Goal: Task Accomplishment & Management: Manage account settings

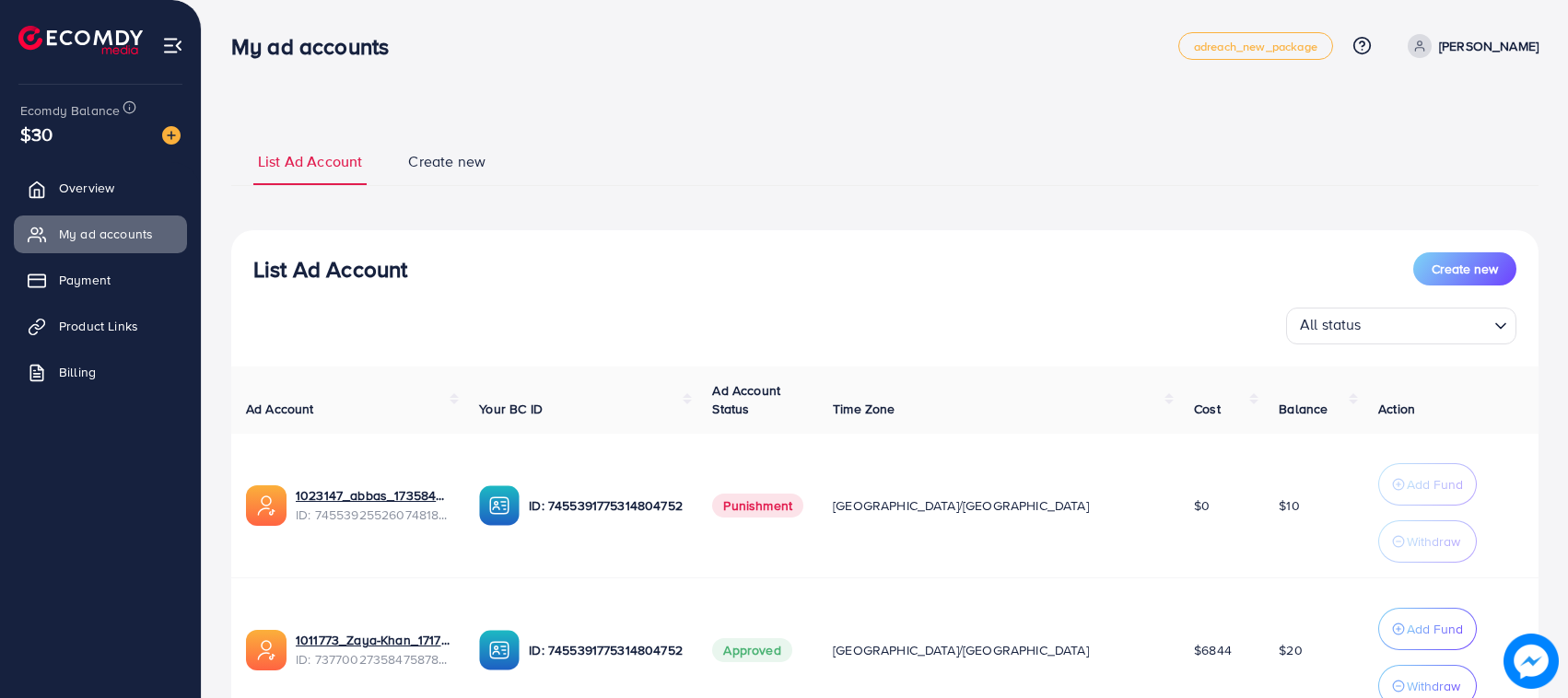
scroll to position [159, 0]
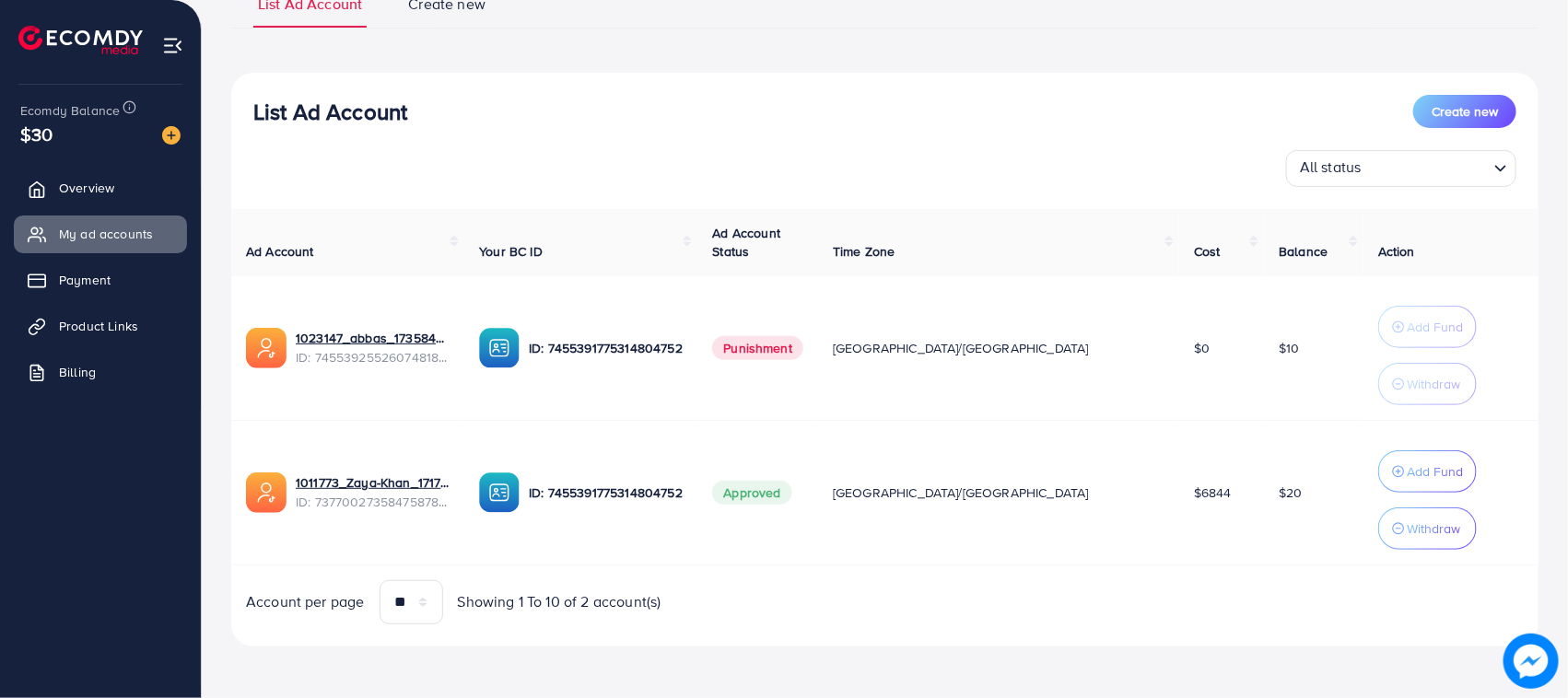
click at [310, 99] on h3 "List Ad Account" at bounding box center [331, 112] width 154 height 27
click at [346, 153] on div "All status Loading..." at bounding box center [885, 169] width 1263 height 37
drag, startPoint x: 245, startPoint y: 88, endPoint x: 426, endPoint y: 113, distance: 182.7
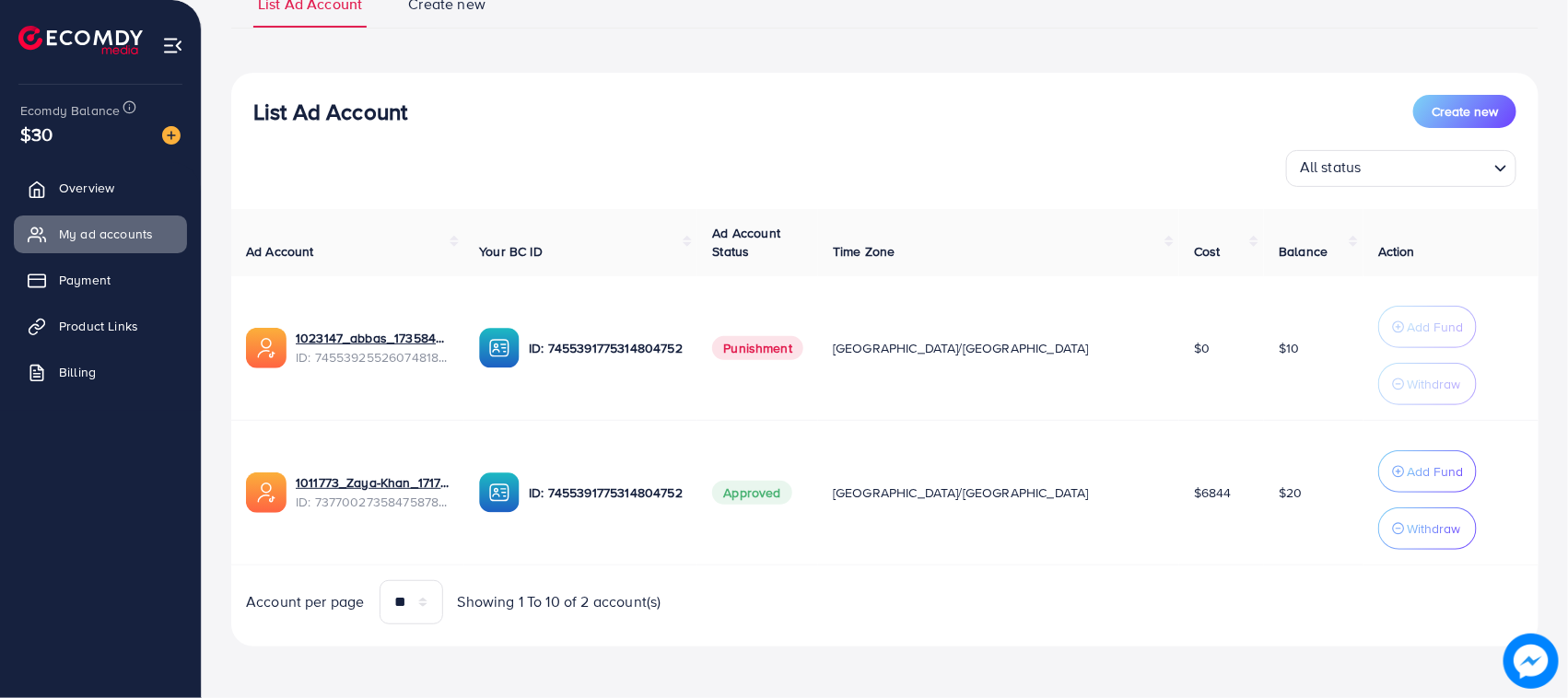
click at [426, 113] on div "List Ad Account Create new All status Loading... Ad Account Your BC ID Ad Accou…" at bounding box center [885, 360] width 1308 height 574
click at [426, 113] on div "List Ad Account Create new" at bounding box center [885, 112] width 1263 height 33
click at [399, 152] on div "All status Loading..." at bounding box center [885, 169] width 1263 height 37
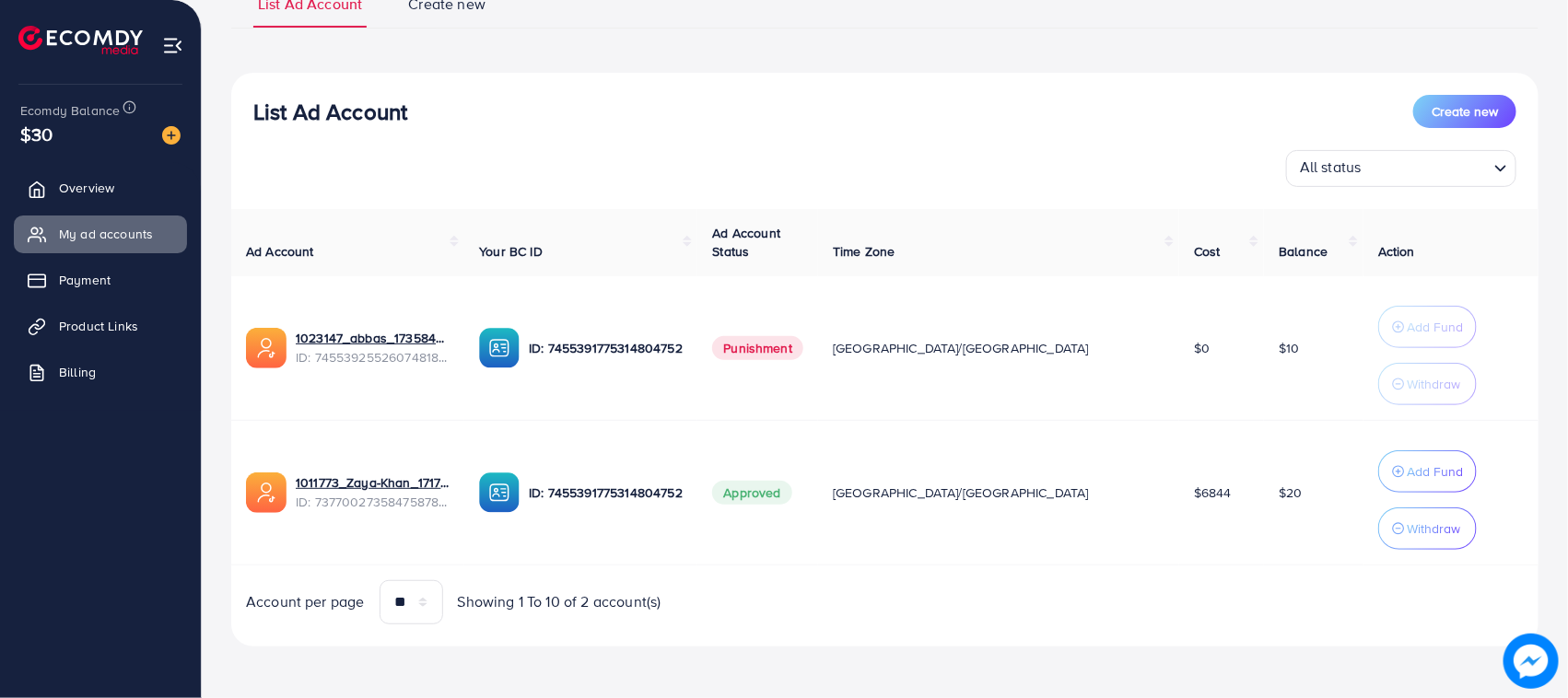
click at [318, 116] on h3 "List Ad Account" at bounding box center [331, 112] width 154 height 27
click at [316, 116] on h3 "List Ad Account" at bounding box center [331, 112] width 154 height 27
click at [350, 205] on div "List Ad Account Create new All status Loading... Ad Account Your BC ID Ad Accou…" at bounding box center [885, 360] width 1308 height 574
drag, startPoint x: 256, startPoint y: 118, endPoint x: 405, endPoint y: 118, distance: 149.0
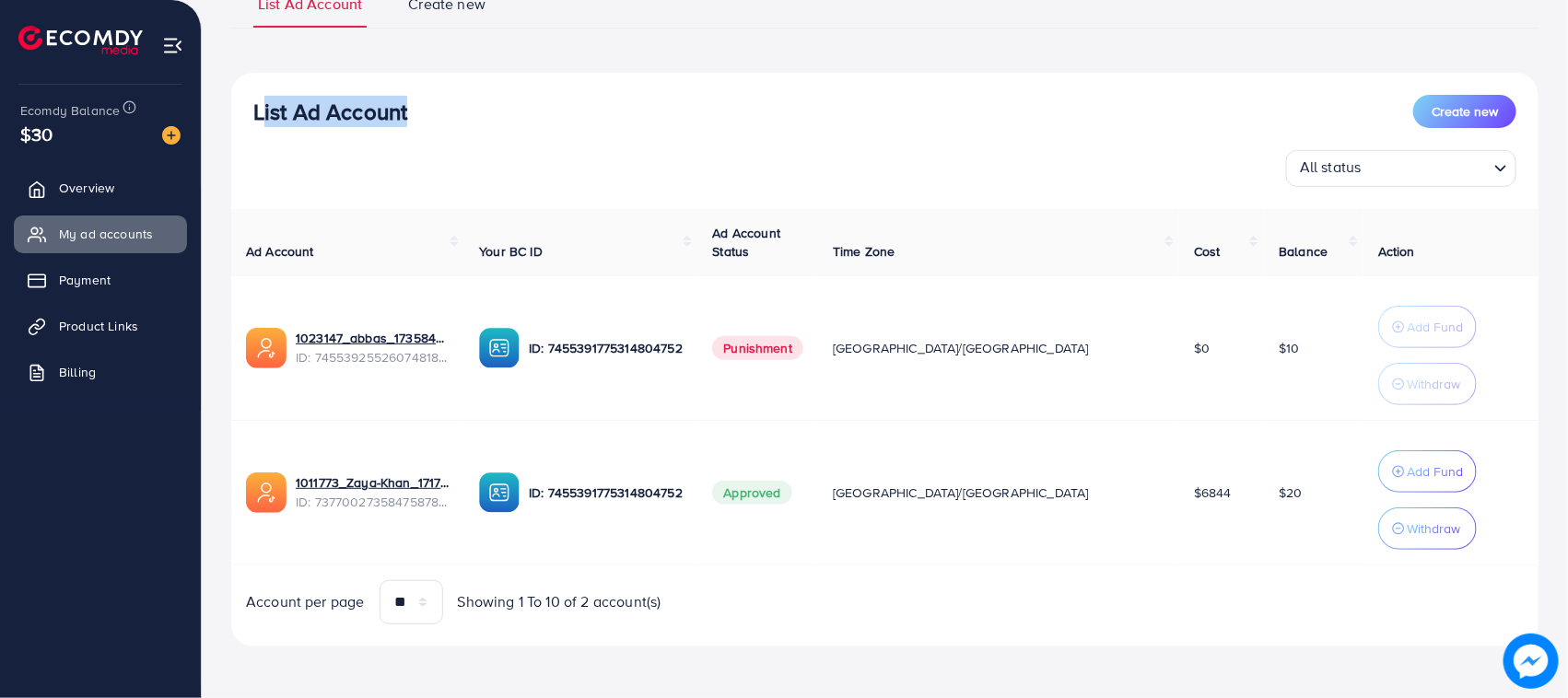
click at [405, 118] on h3 "List Ad Account" at bounding box center [331, 112] width 154 height 27
click at [411, 190] on div "List Ad Account Create new All status Loading... Ad Account Your BC ID Ad Accou…" at bounding box center [885, 360] width 1308 height 574
click at [389, 140] on div "List Ad Account Create new All status Loading..." at bounding box center [885, 140] width 1308 height 92
click at [321, 99] on h3 "List Ad Account" at bounding box center [331, 112] width 154 height 27
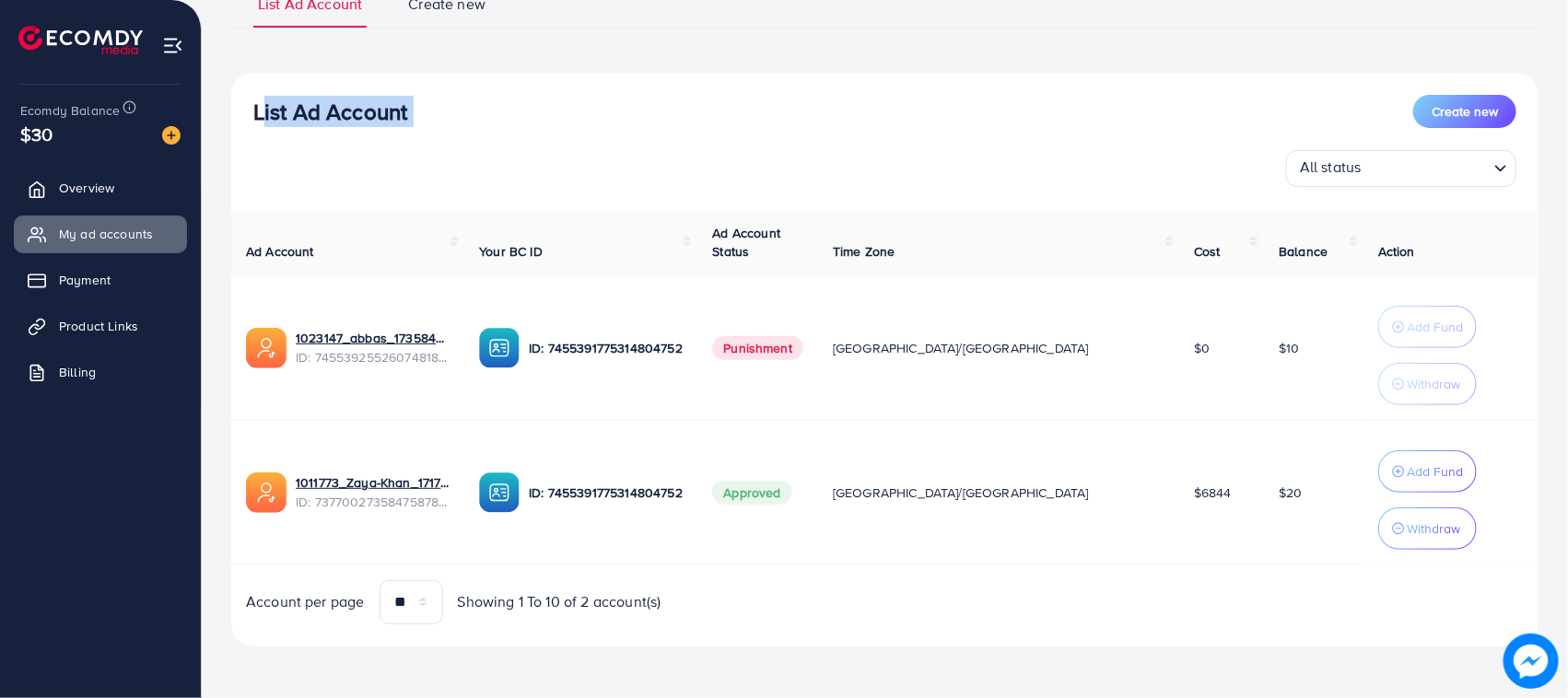
click at [321, 99] on h3 "List Ad Account" at bounding box center [331, 112] width 154 height 27
click at [465, 219] on th "Ad Account" at bounding box center [348, 243] width 233 height 67
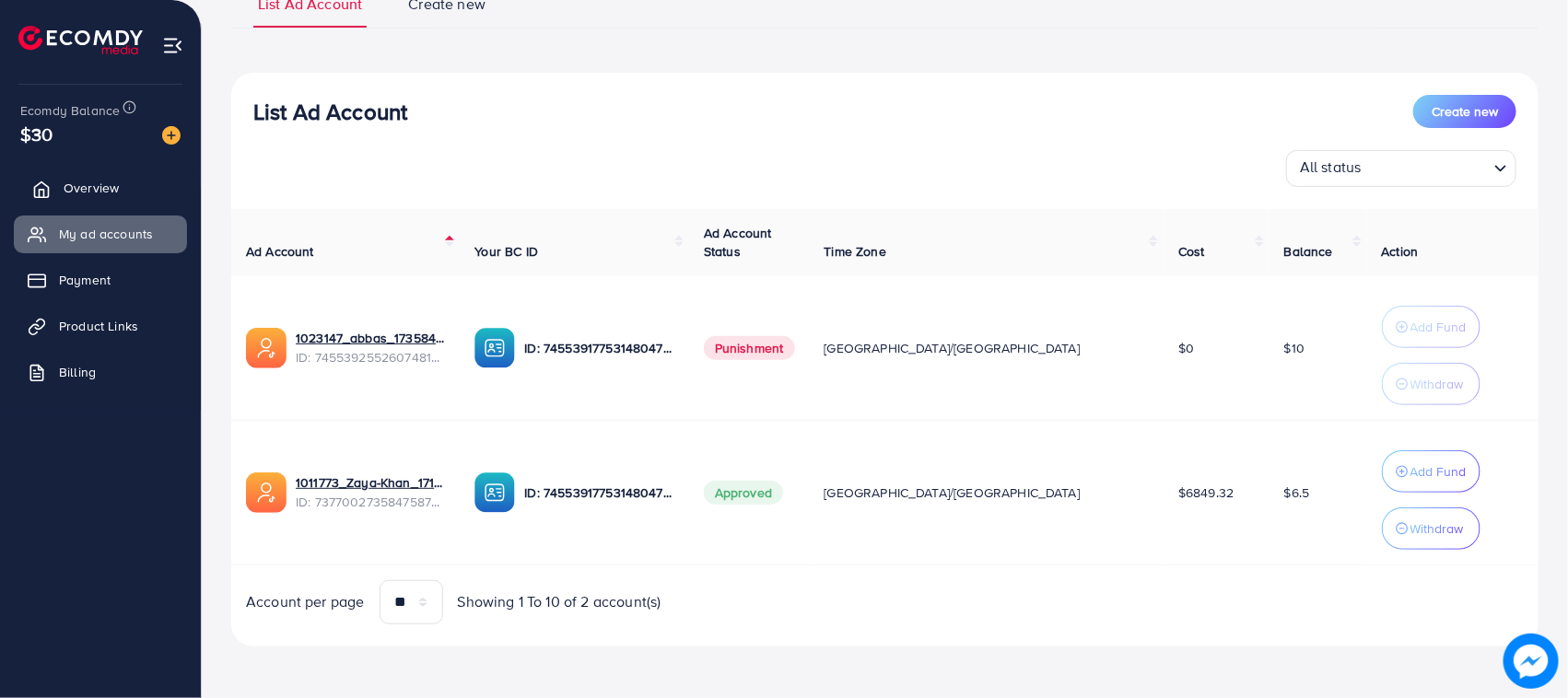
click at [101, 180] on span "Overview" at bounding box center [90, 188] width 55 height 19
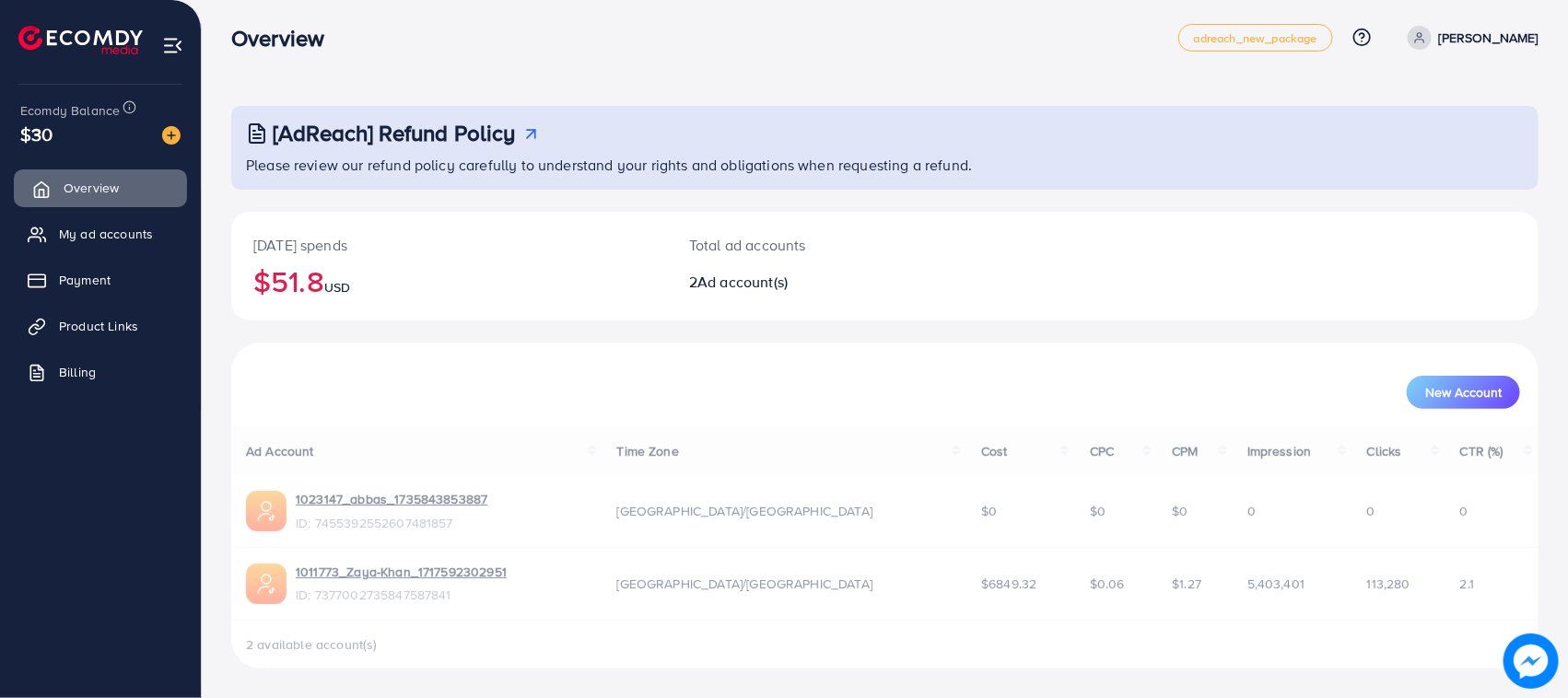
click at [113, 191] on link "Overview" at bounding box center [100, 188] width 173 height 37
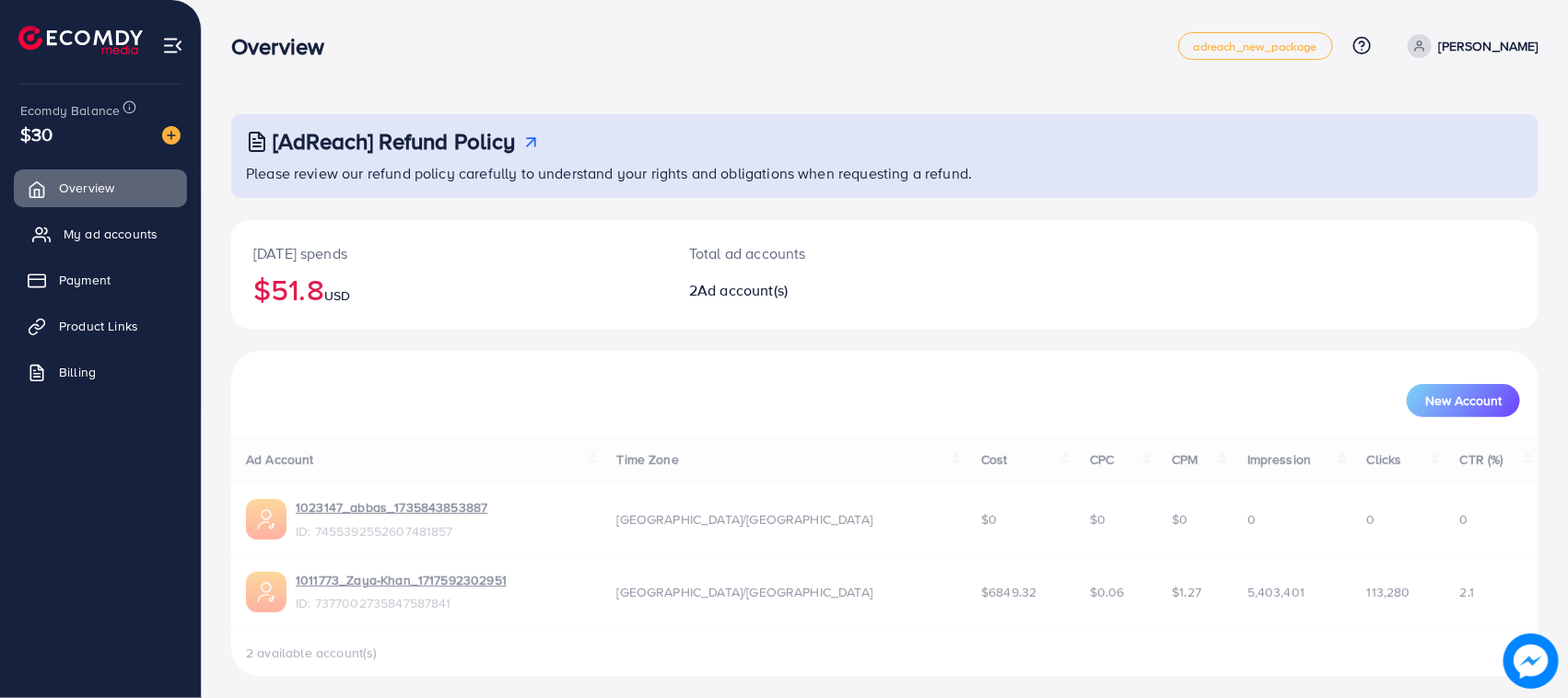
click at [135, 237] on span "My ad accounts" at bounding box center [110, 234] width 94 height 19
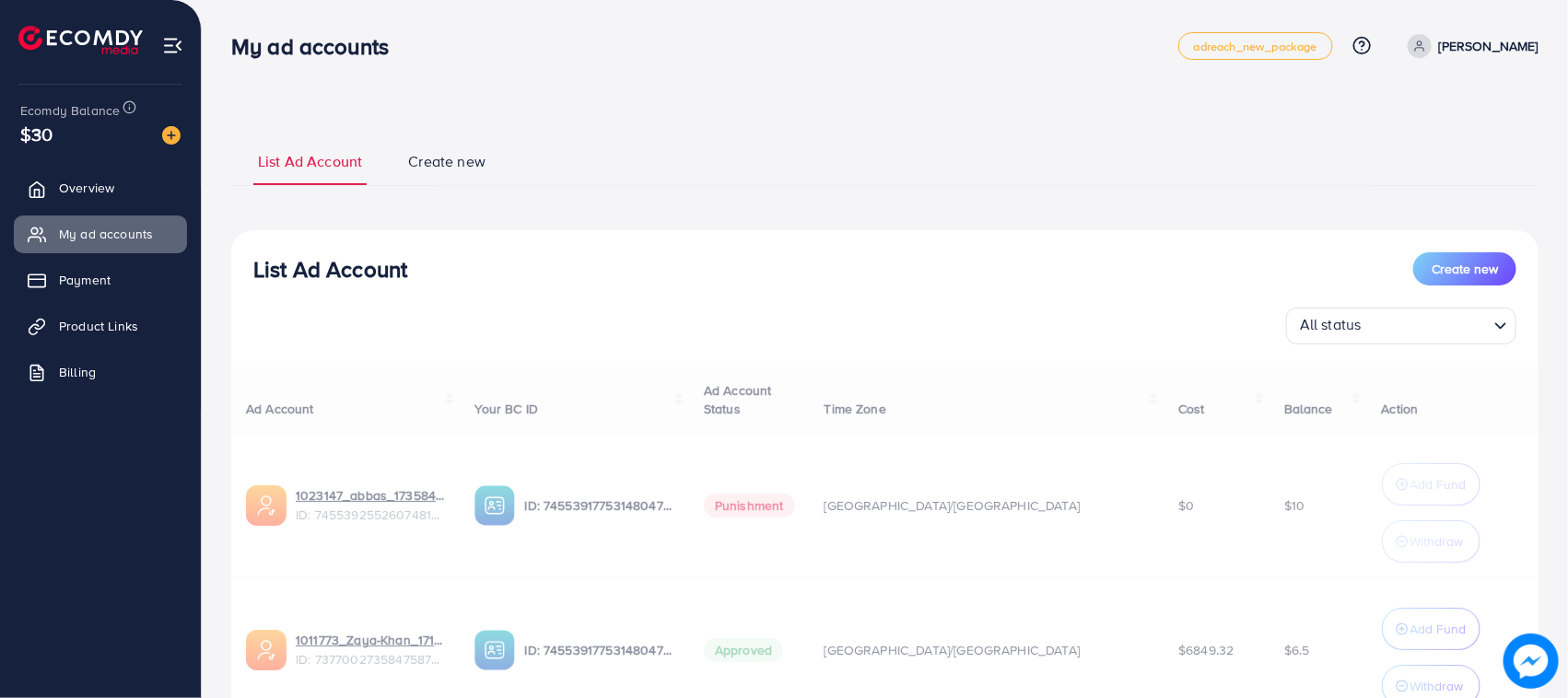
scroll to position [7, 0]
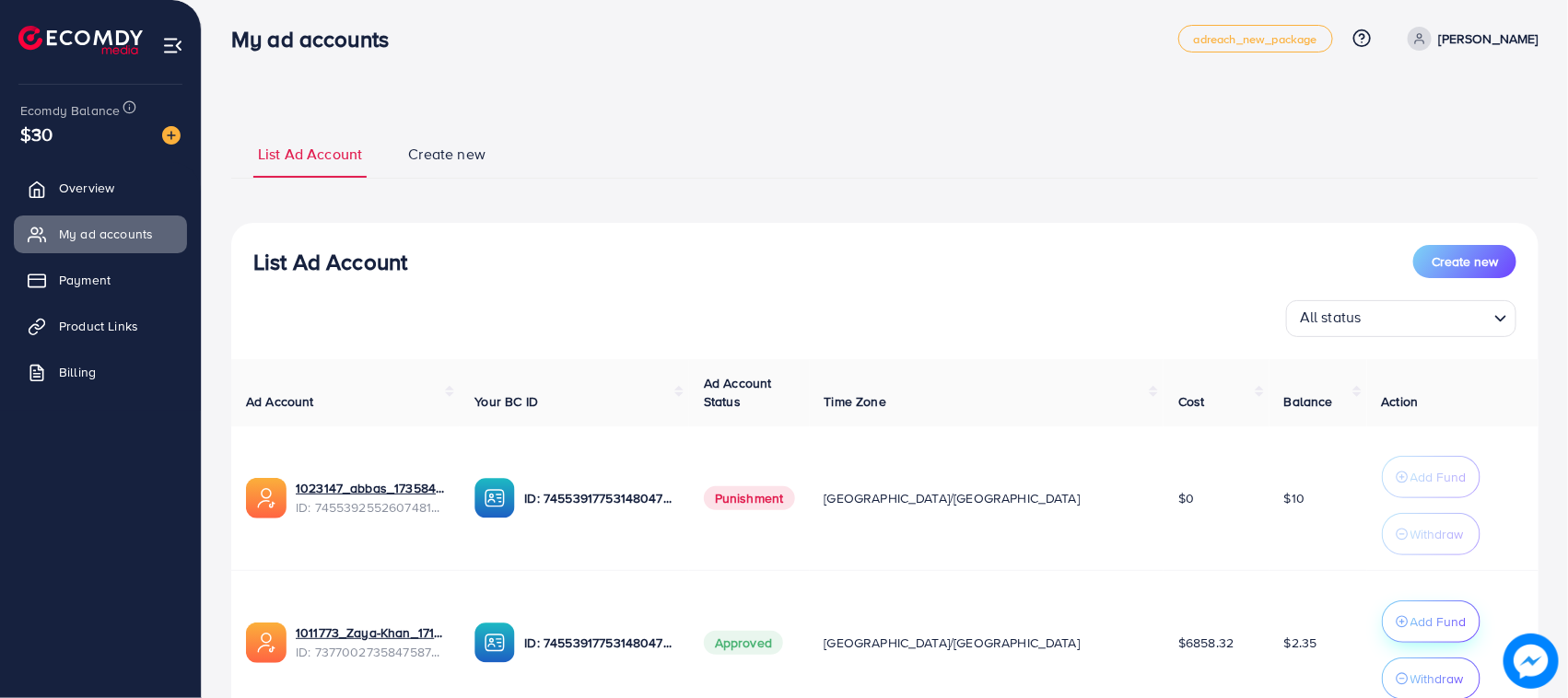
click at [1382, 606] on button "Add Fund" at bounding box center [1431, 622] width 99 height 43
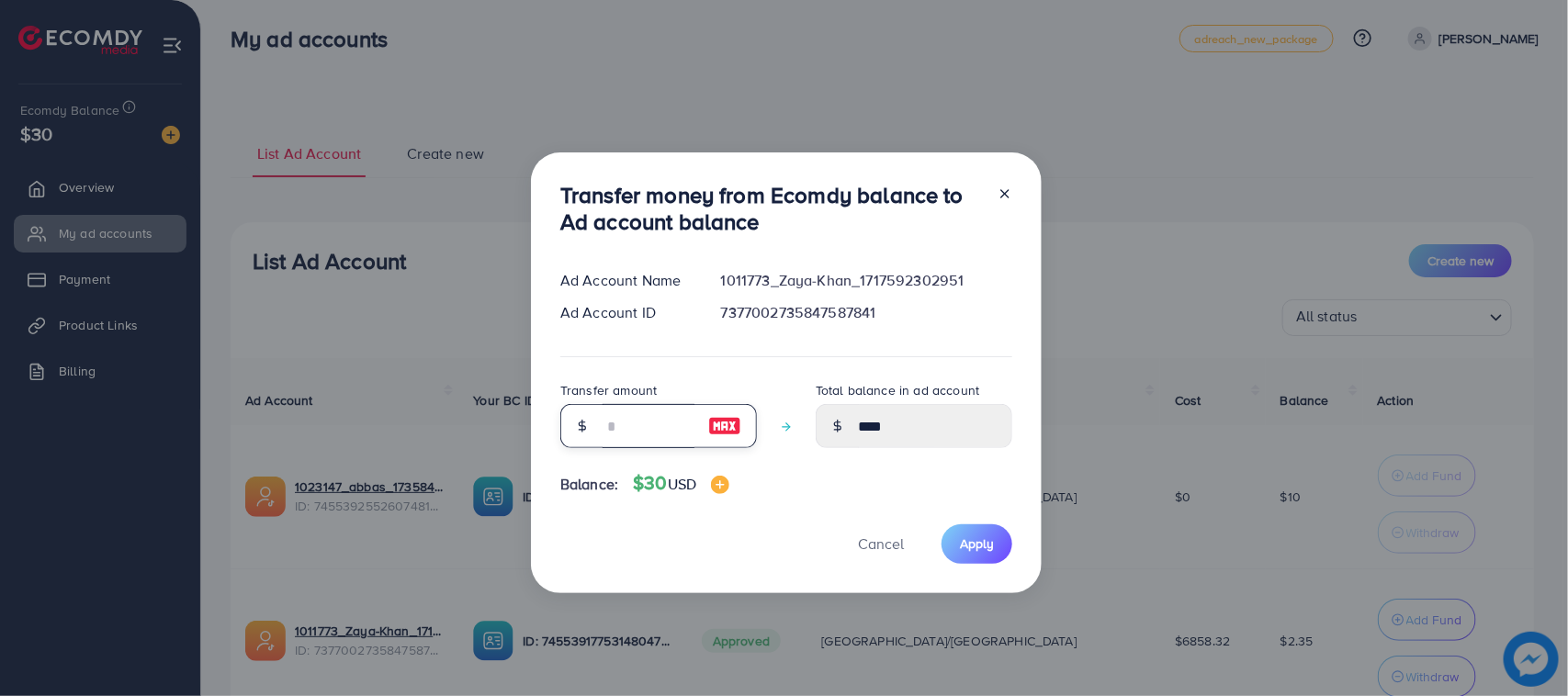
click at [639, 446] on input "number" at bounding box center [648, 426] width 92 height 44
type input "*"
type input "****"
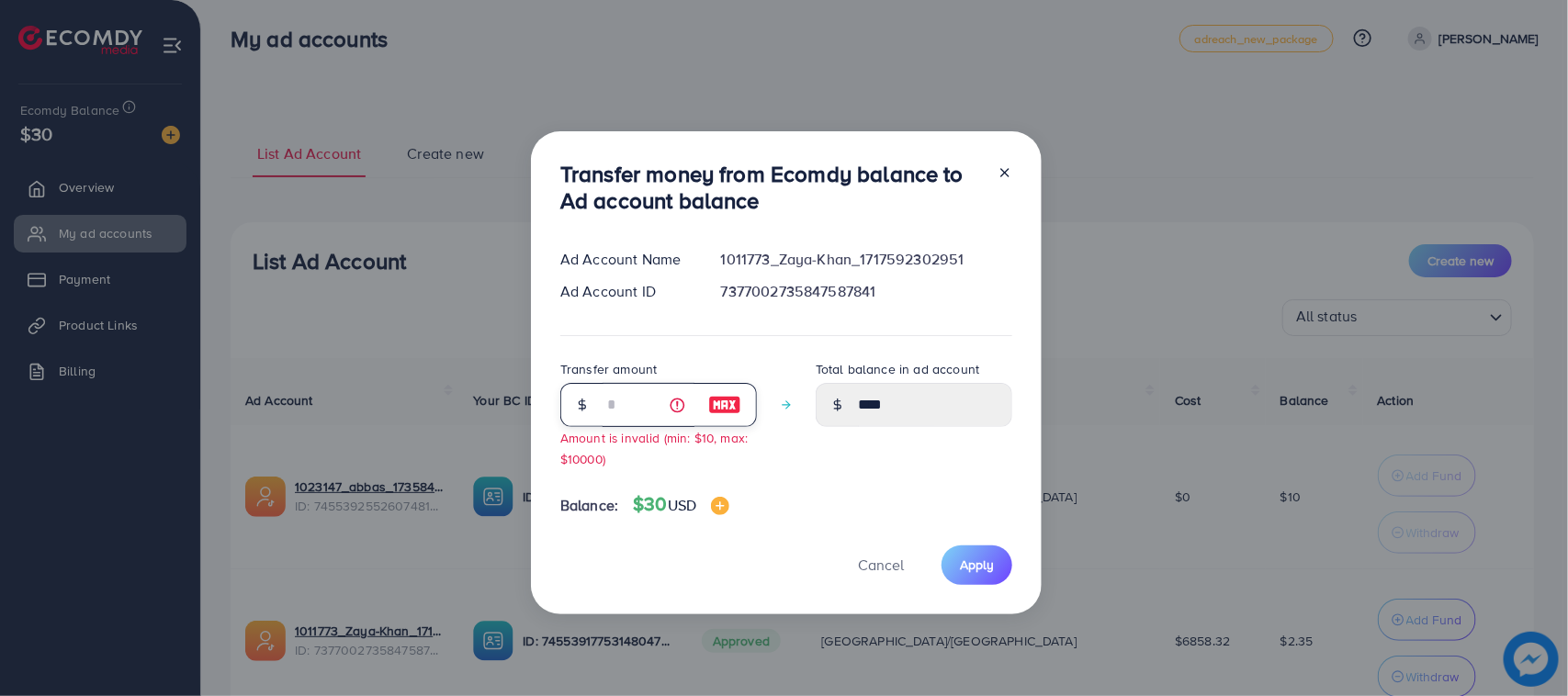
type input "**"
type input "*****"
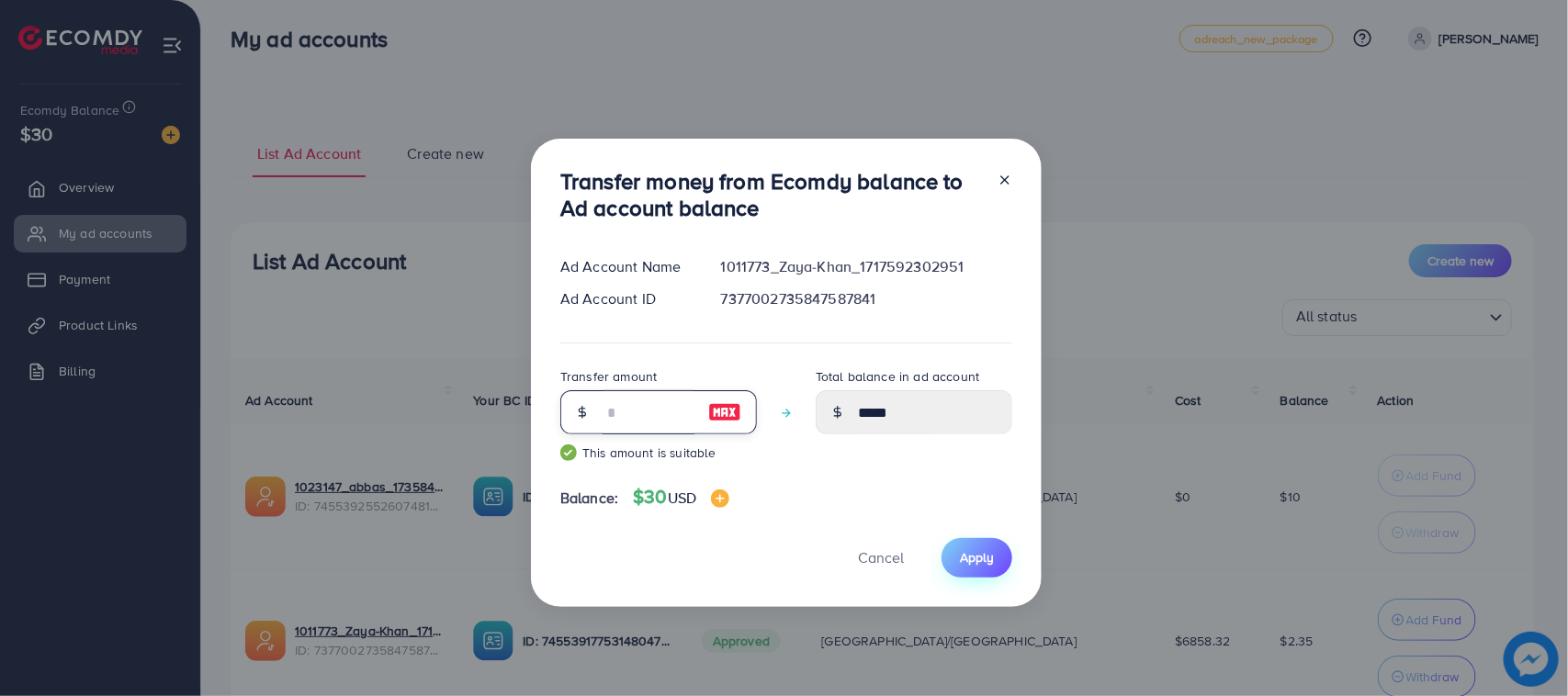
type input "**"
click at [984, 566] on span "Apply" at bounding box center [977, 558] width 34 height 19
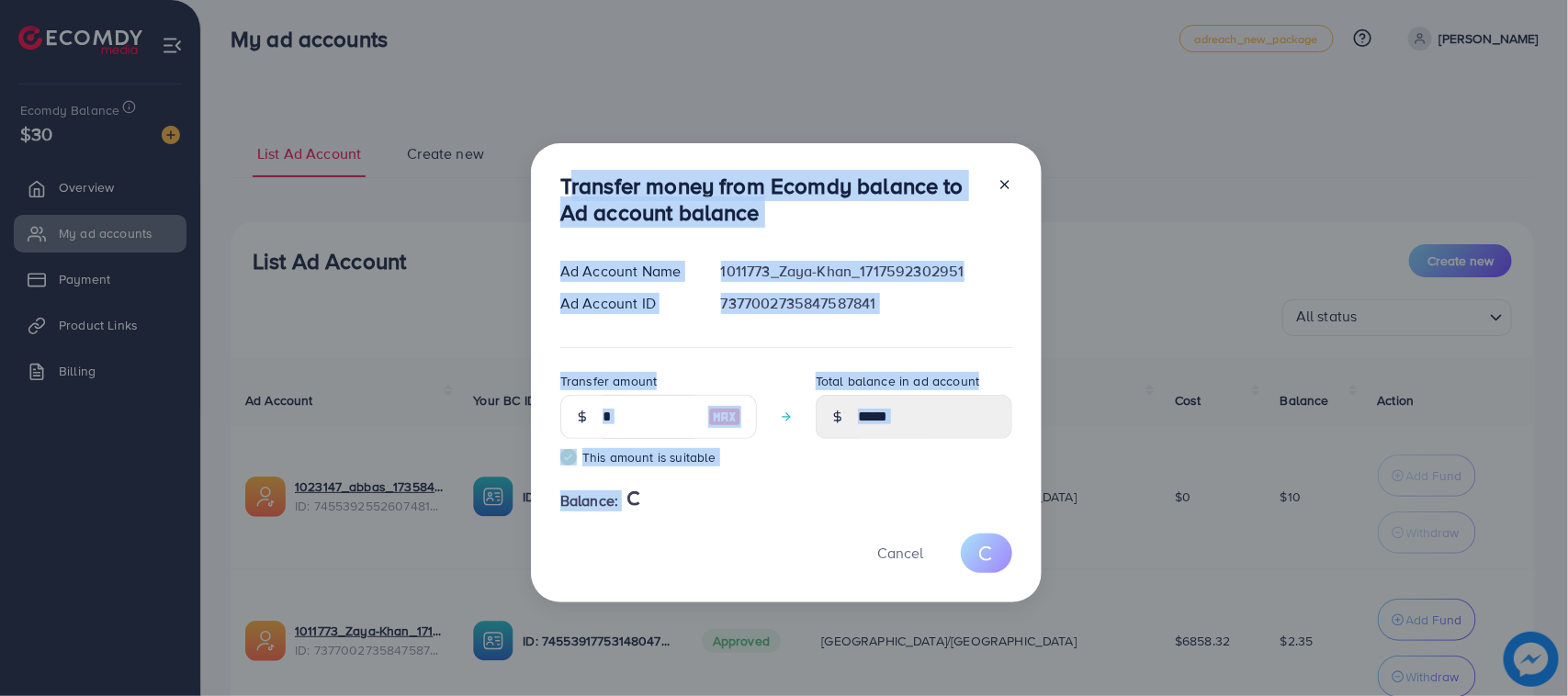
drag, startPoint x: 557, startPoint y: 171, endPoint x: 741, endPoint y: 568, distance: 437.6
click at [741, 568] on div "Transfer money from Ecomdy balance to Ad account balance Ad Account Name 101177…" at bounding box center [786, 373] width 511 height 460
click at [719, 568] on div "Cancel" at bounding box center [787, 553] width 452 height 40
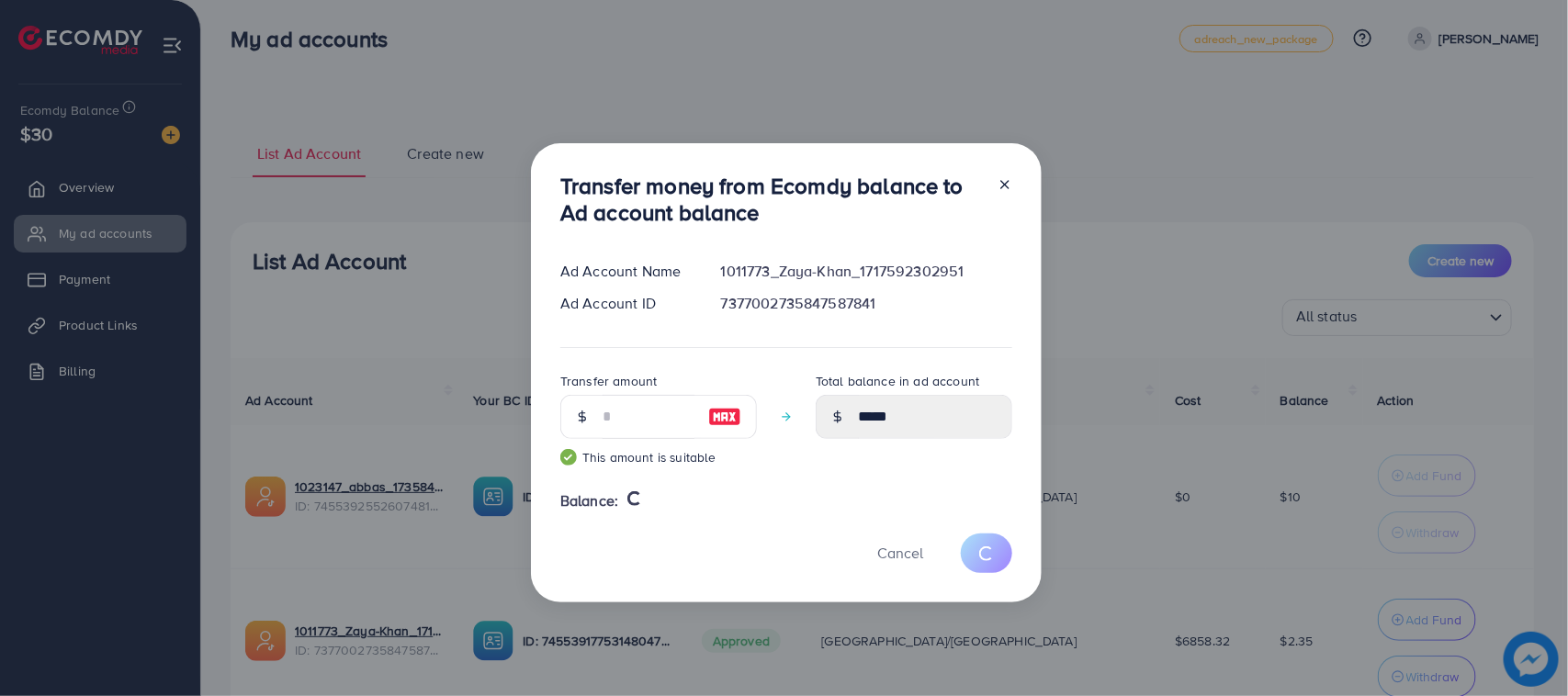
type input "****"
